Goal: Information Seeking & Learning: Learn about a topic

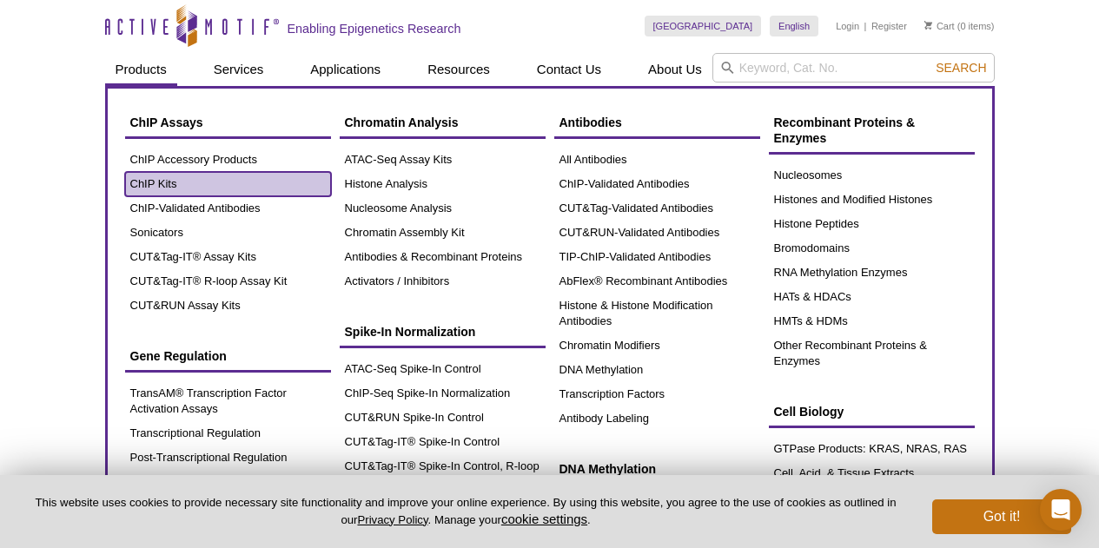
click at [194, 181] on link "ChIP Kits" at bounding box center [228, 184] width 206 height 24
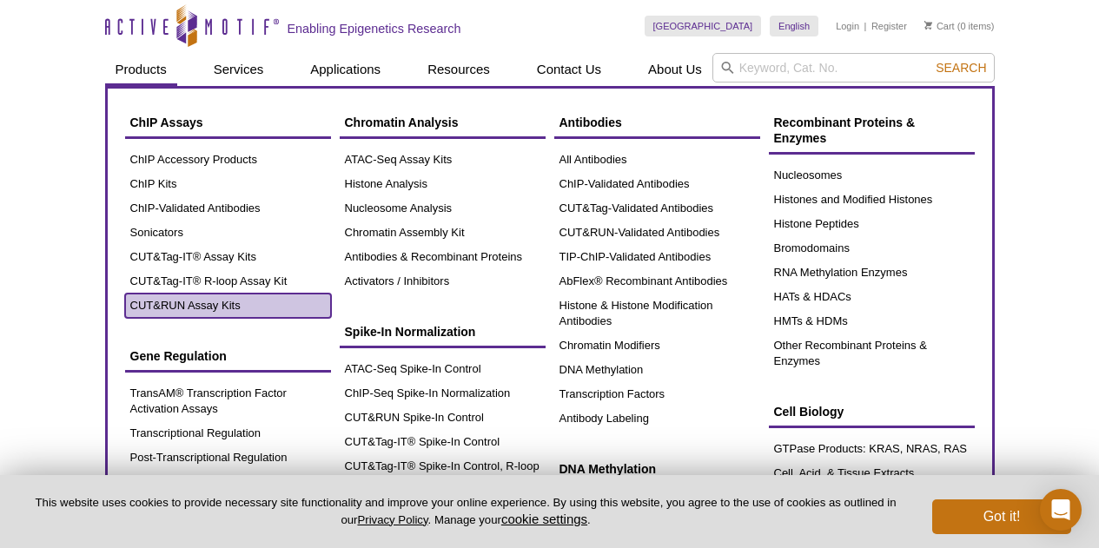
click at [188, 301] on link "CUT&RUN Assay Kits" at bounding box center [228, 306] width 206 height 24
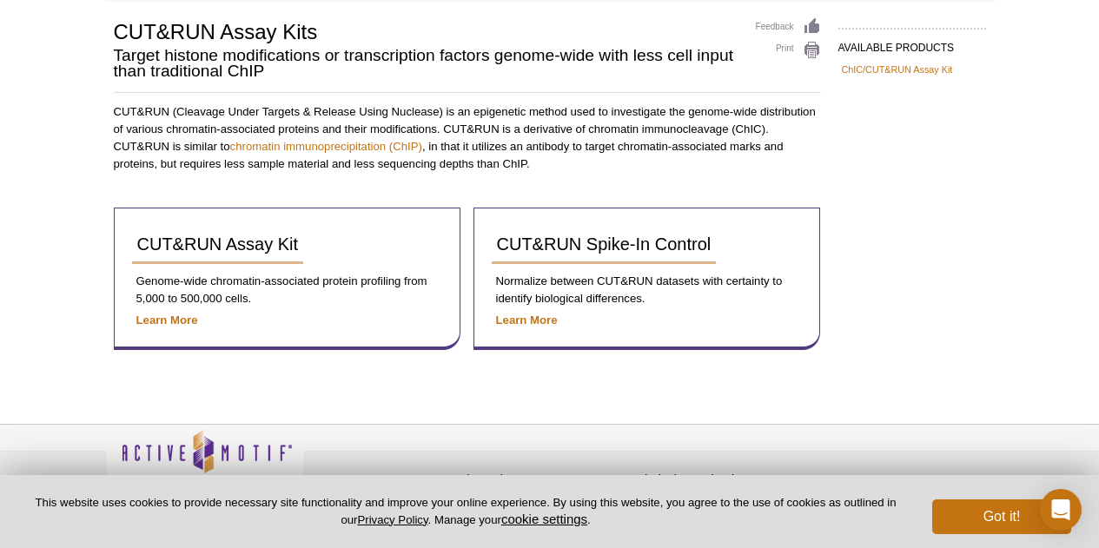
scroll to position [145, 0]
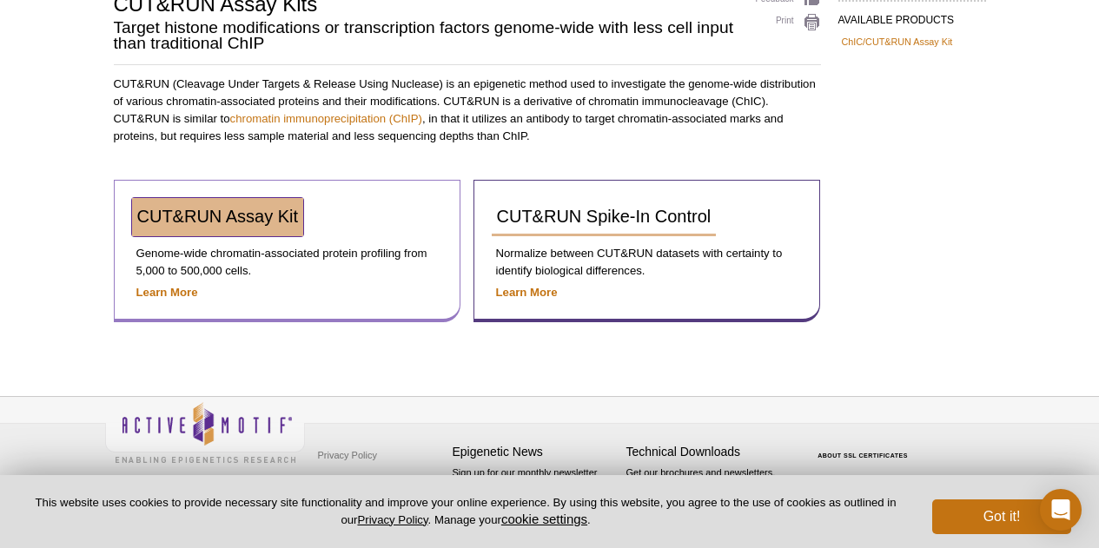
click at [209, 226] on link "CUT&RUN Assay Kit" at bounding box center [218, 217] width 172 height 38
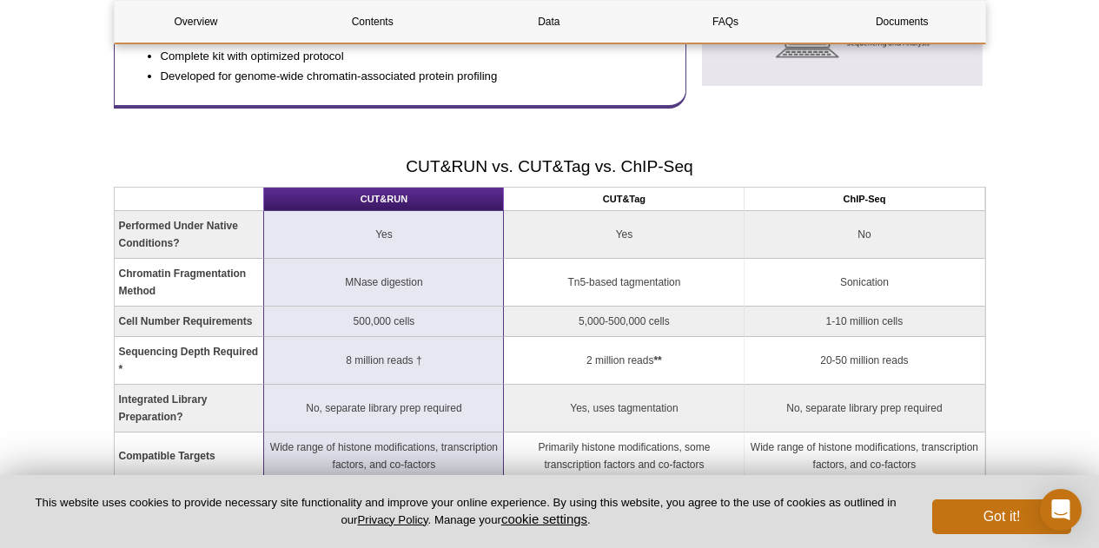
scroll to position [1278, 0]
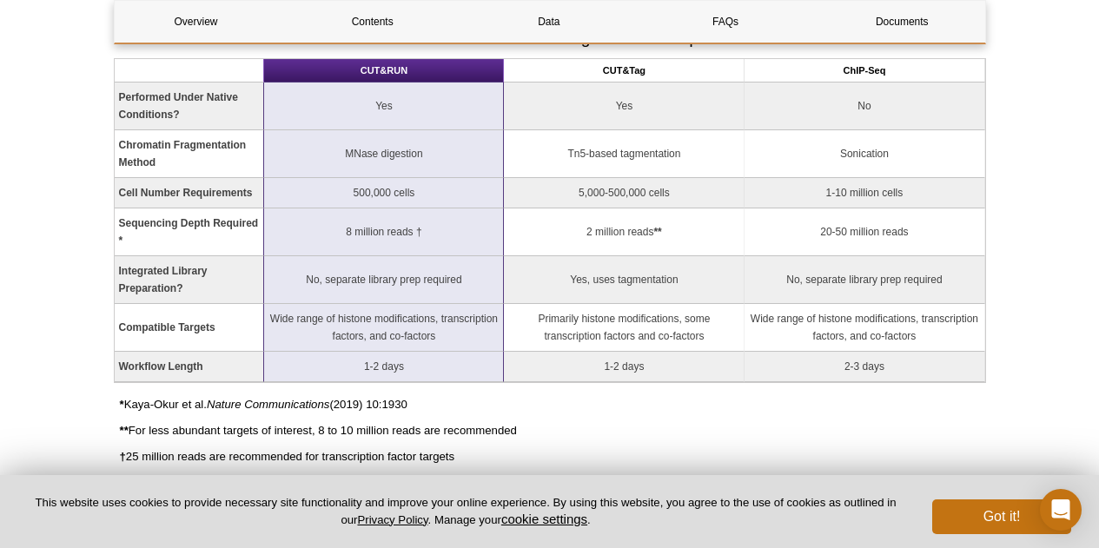
drag, startPoint x: 1106, startPoint y: 54, endPoint x: 1098, endPoint y: 213, distance: 159.2
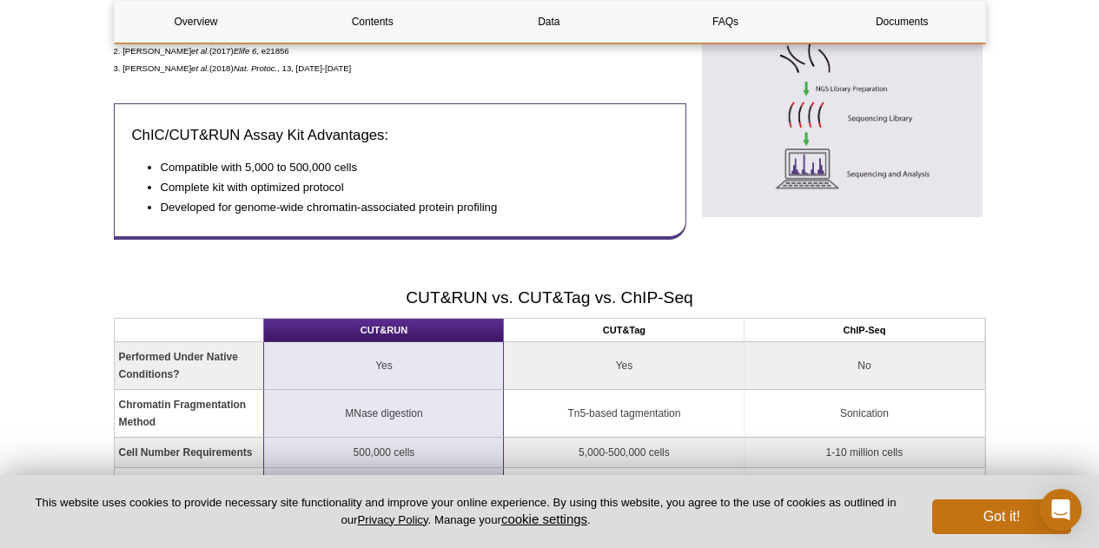
scroll to position [1028, 0]
